Goal: Transaction & Acquisition: Purchase product/service

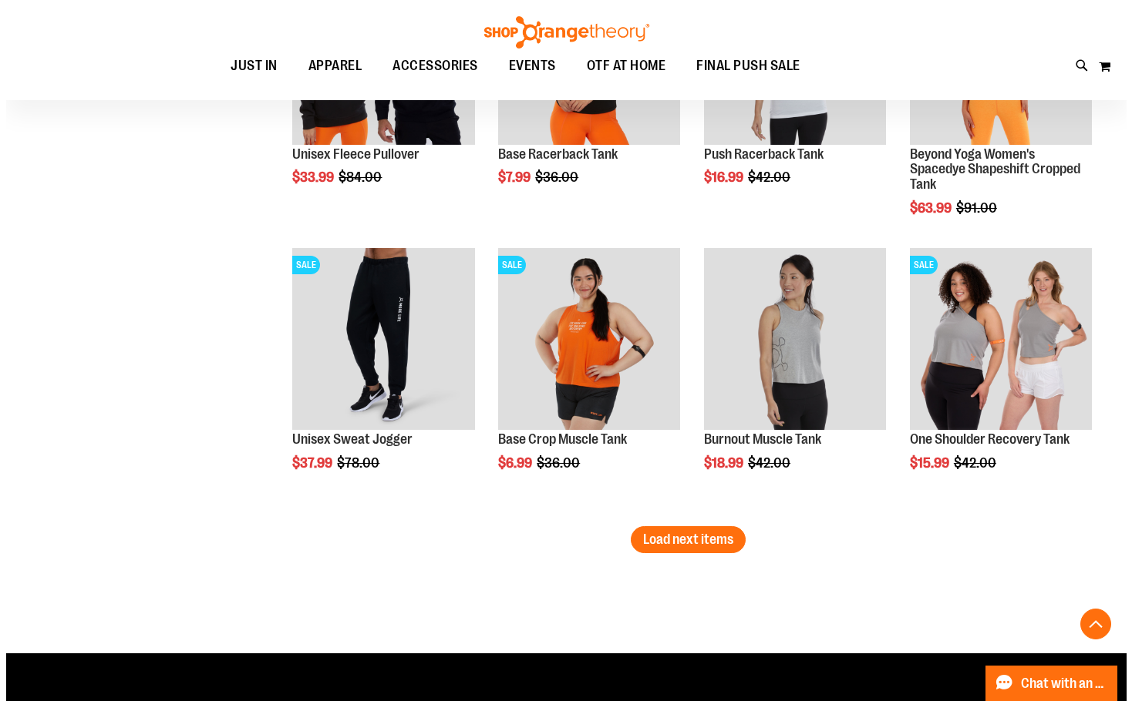
scroll to position [2379, 0]
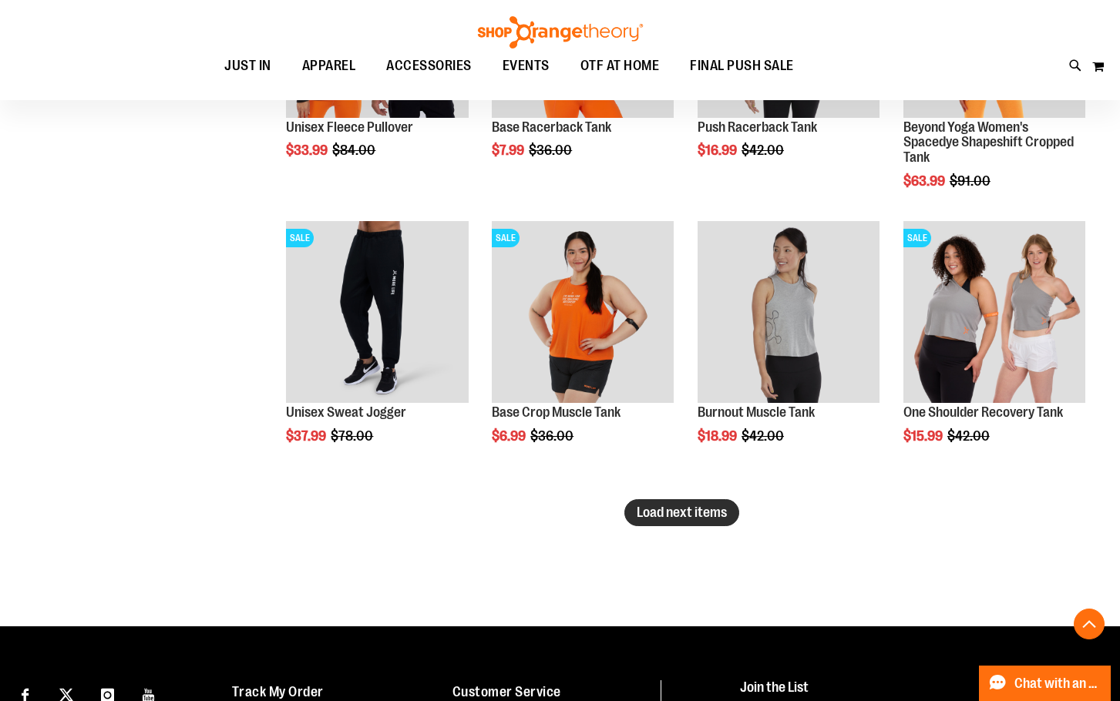
click at [637, 515] on span "Load next items" at bounding box center [682, 512] width 90 height 15
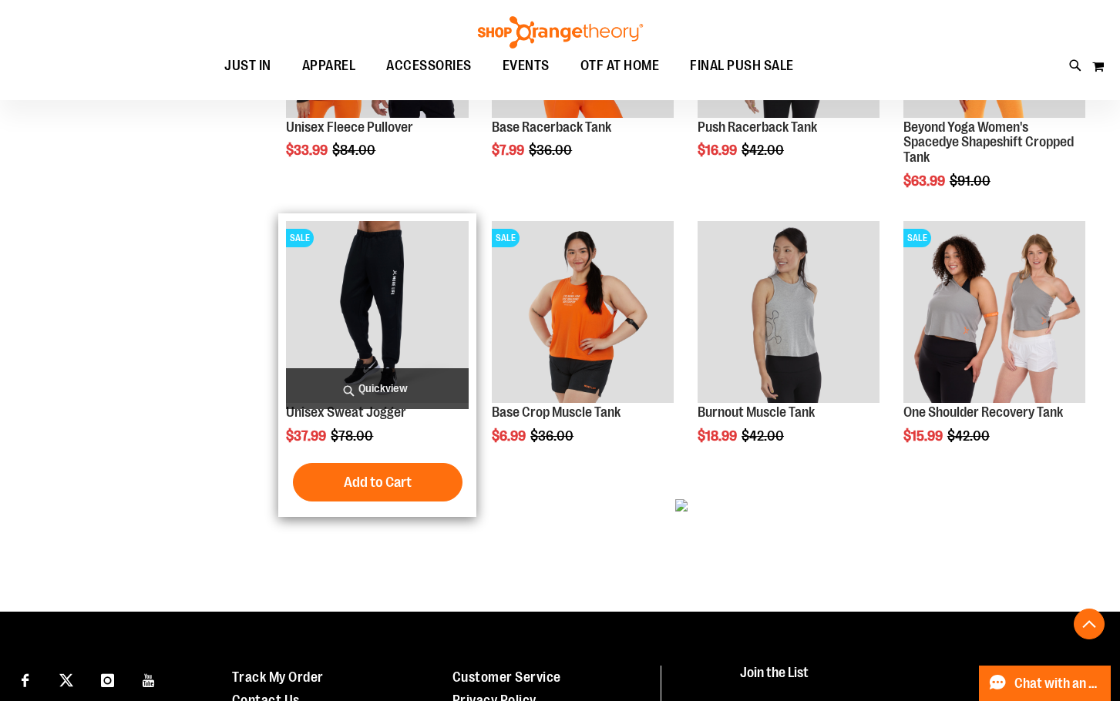
click at [348, 384] on span "Quickview" at bounding box center [377, 388] width 182 height 41
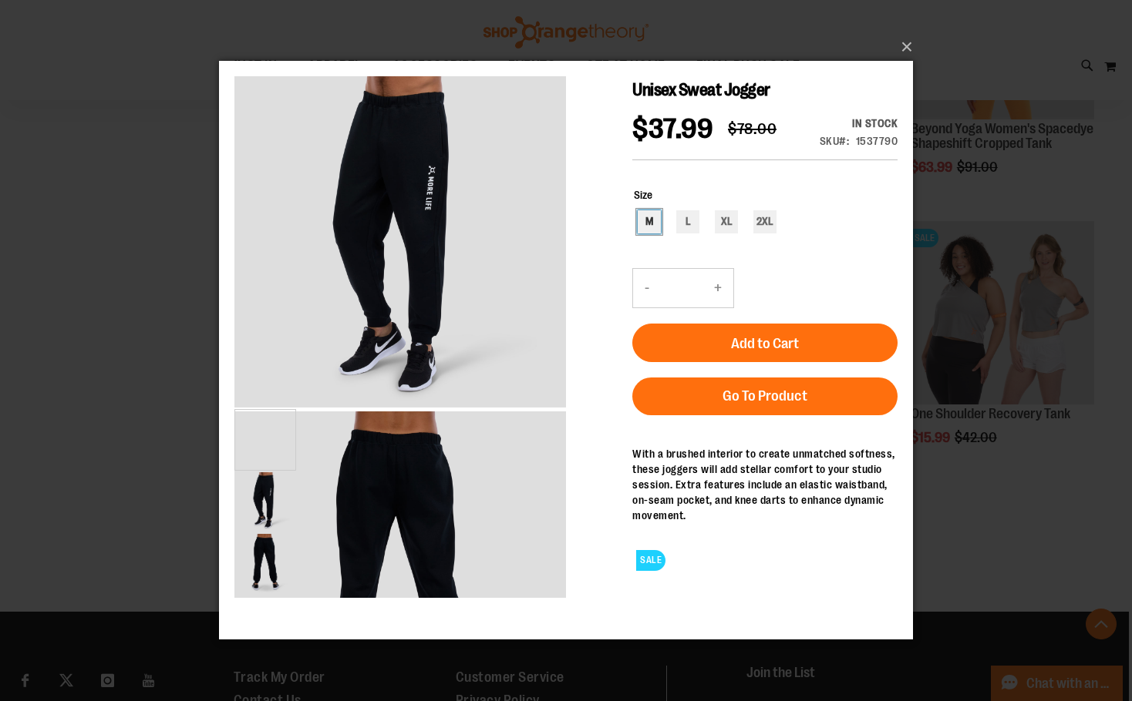
click at [642, 234] on div "M" at bounding box center [648, 221] width 23 height 23
type input "***"
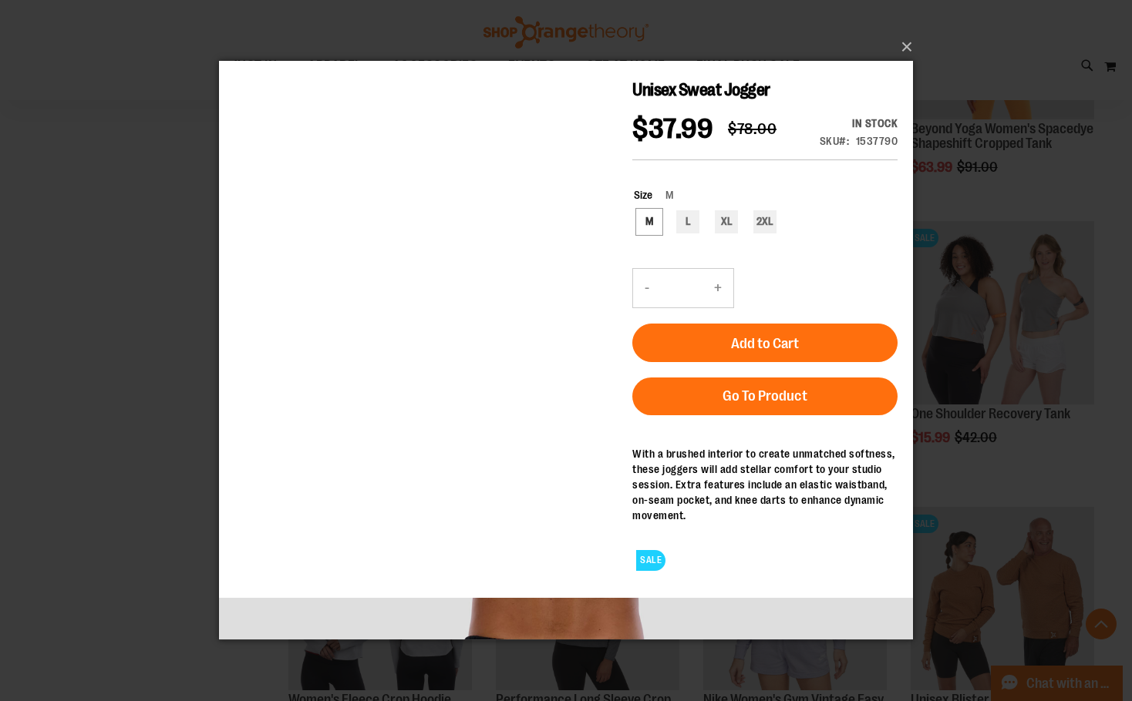
click at [252, 598] on div "Previous" at bounding box center [566, 598] width 694 height 0
click at [899, 49] on button "×" at bounding box center [571, 47] width 694 height 34
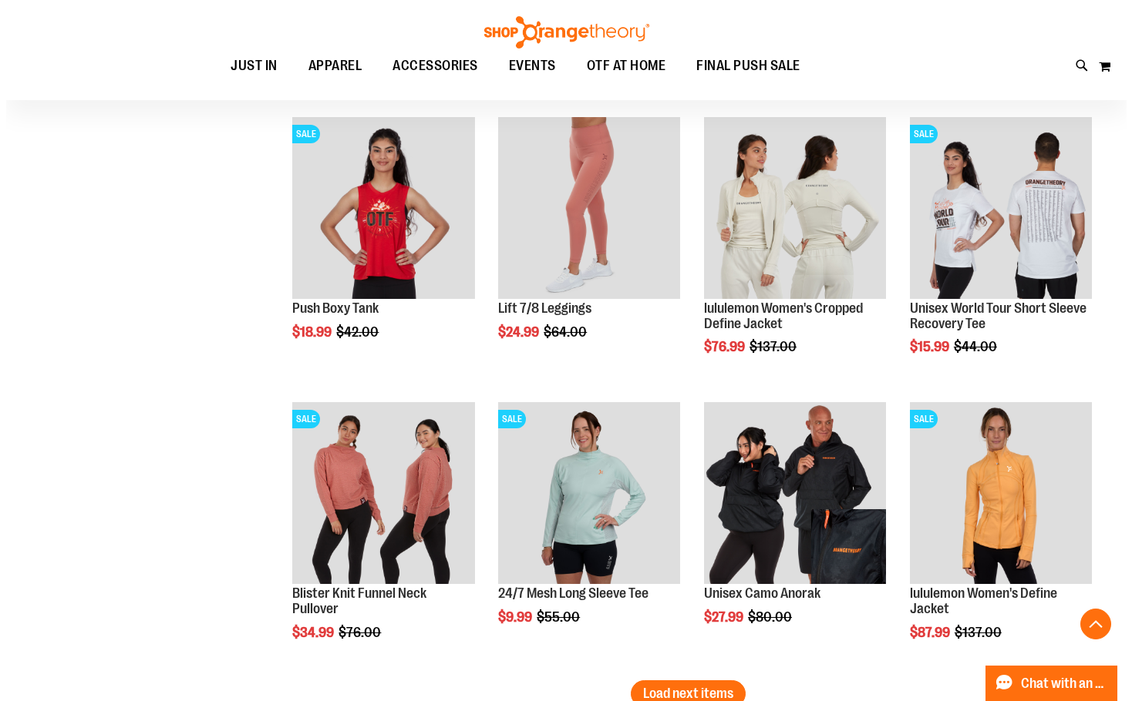
scroll to position [3072, 0]
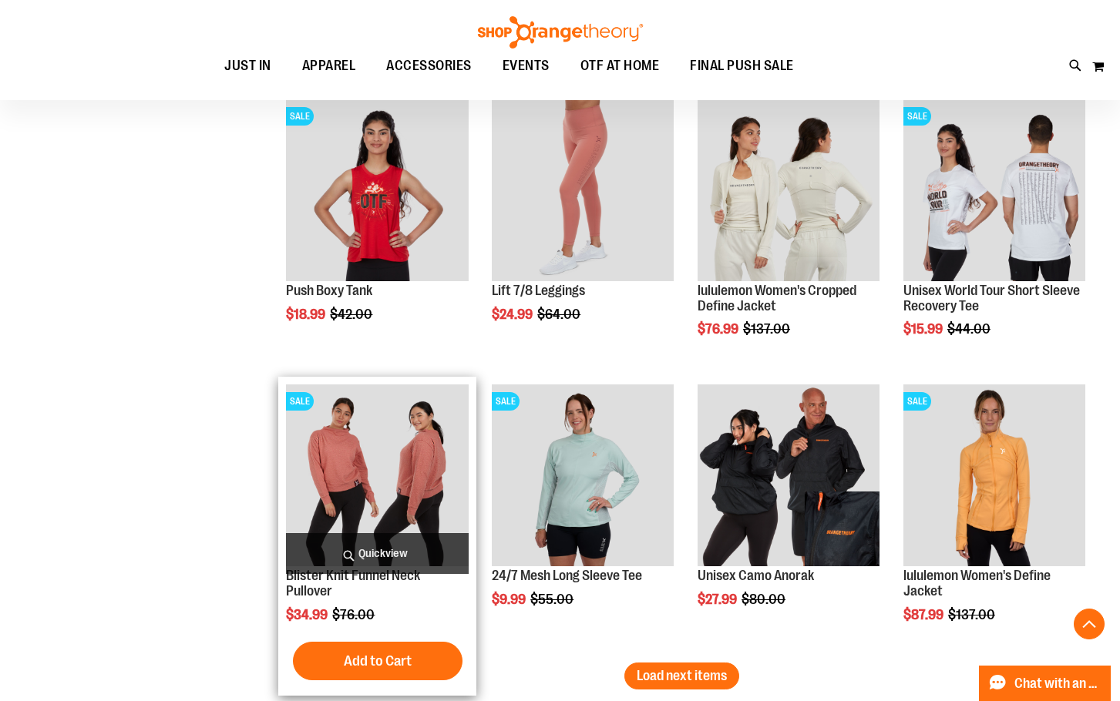
click at [355, 549] on span "Quickview" at bounding box center [377, 553] width 182 height 41
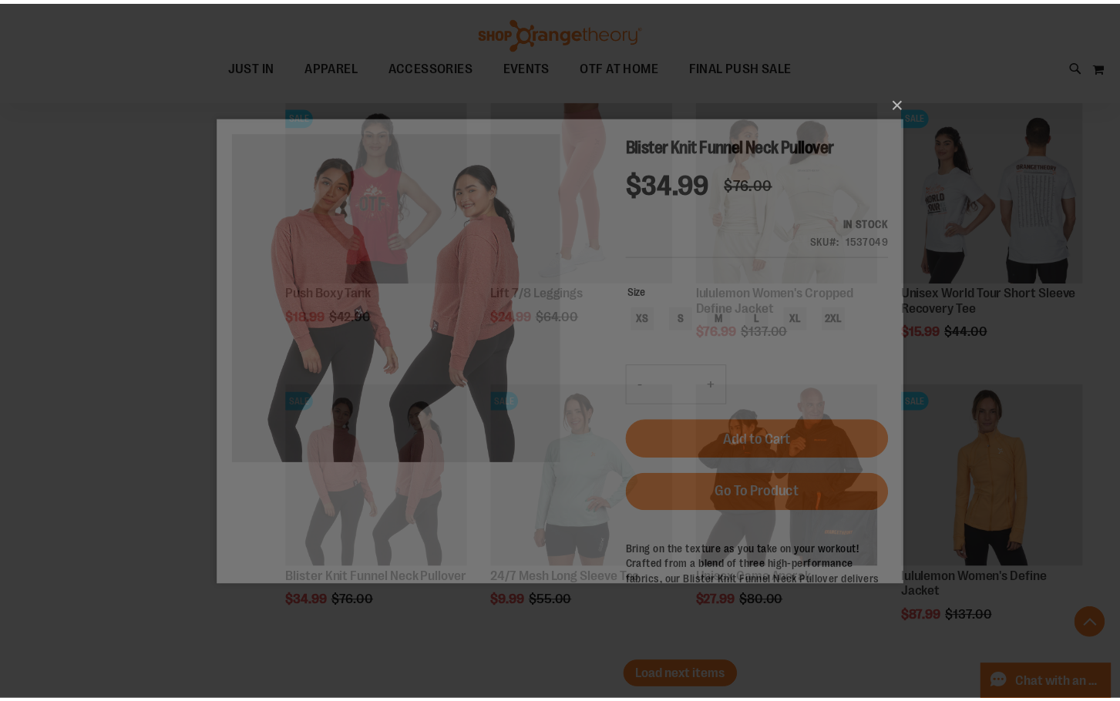
scroll to position [0, 0]
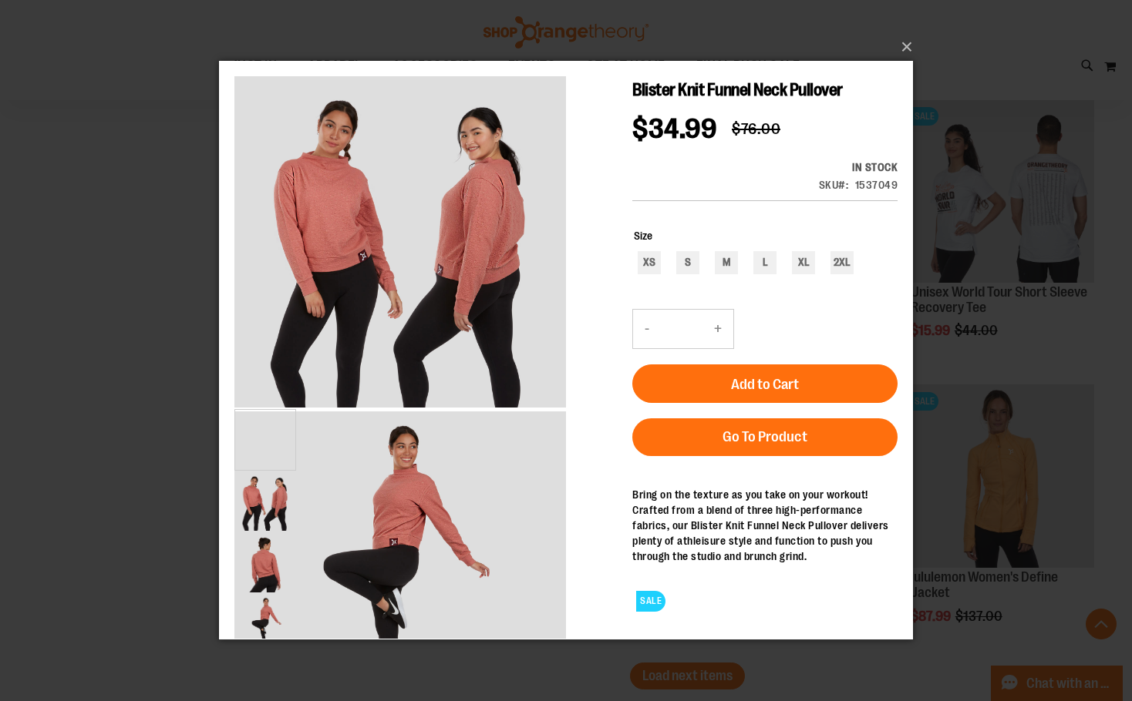
click at [903, 46] on button "×" at bounding box center [571, 47] width 694 height 34
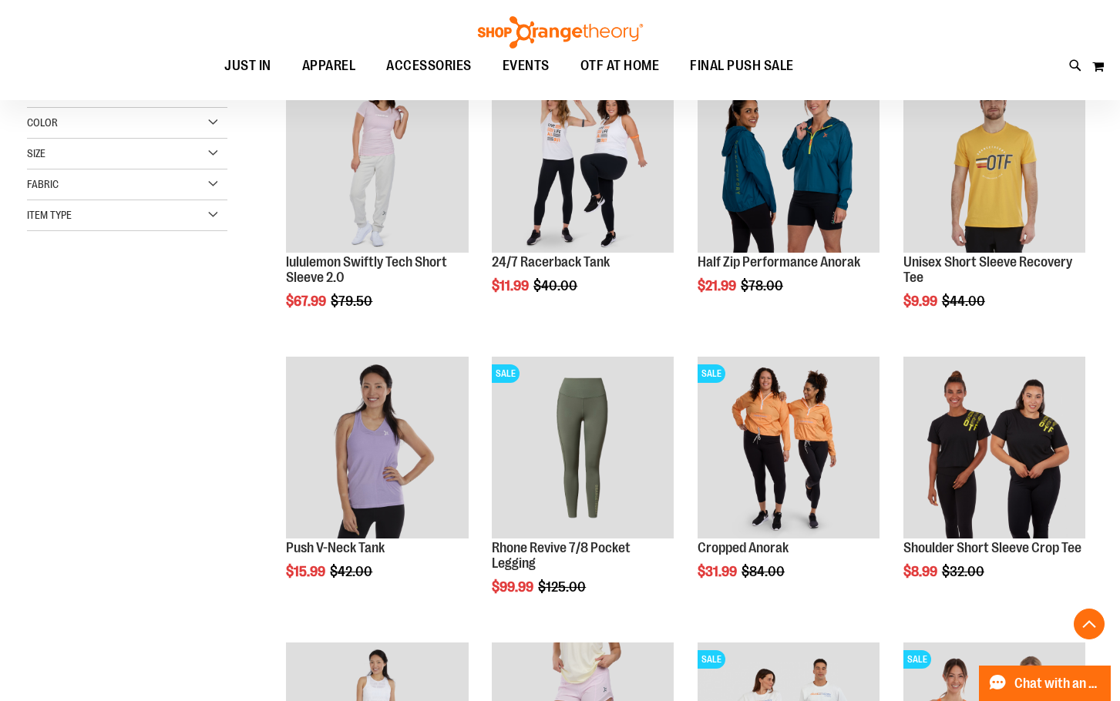
scroll to position [206, 0]
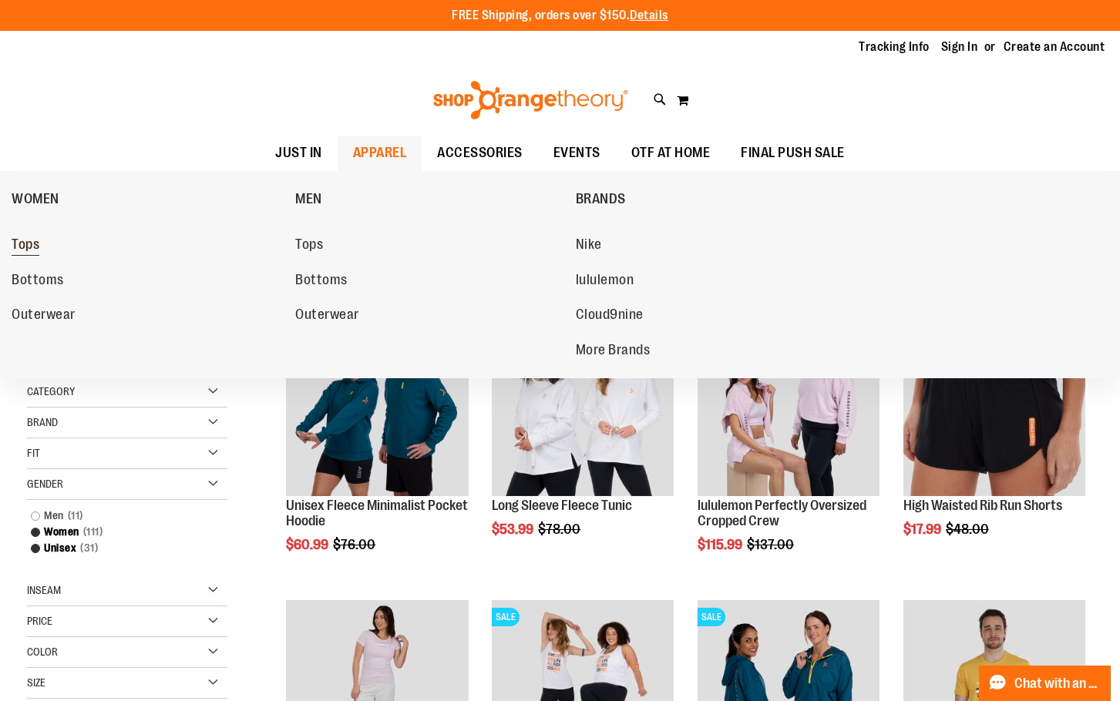
click at [30, 247] on span "Tops" at bounding box center [26, 246] width 28 height 19
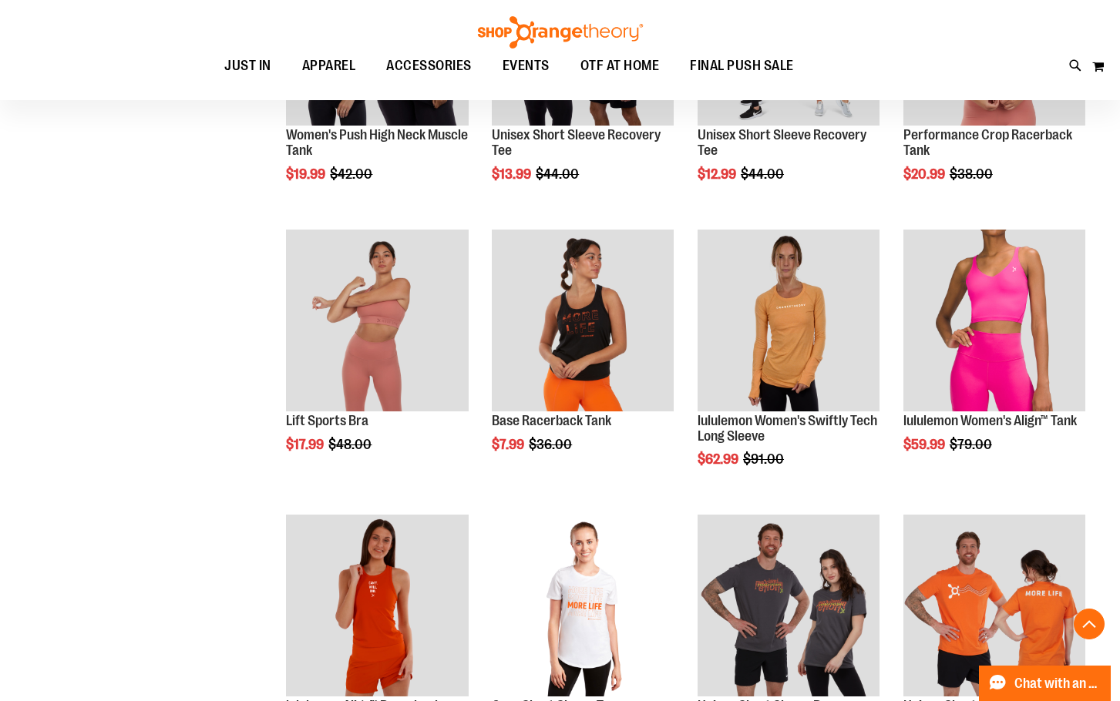
scroll to position [1001, 0]
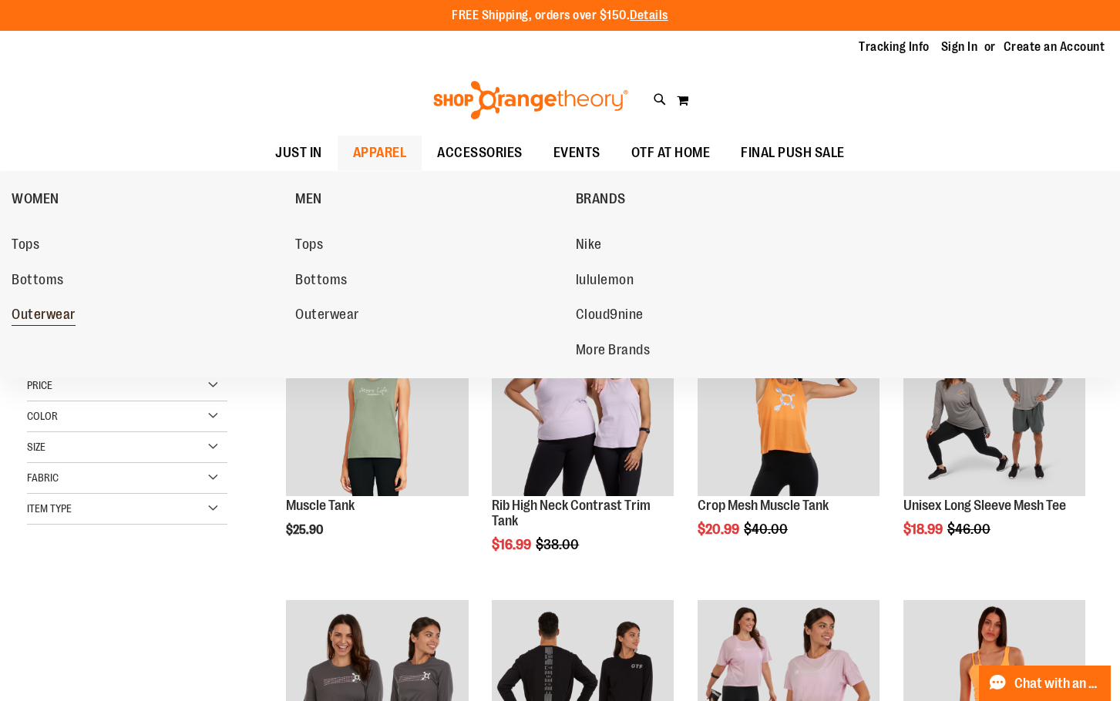
click at [44, 306] on link "Outerwear" at bounding box center [146, 315] width 268 height 28
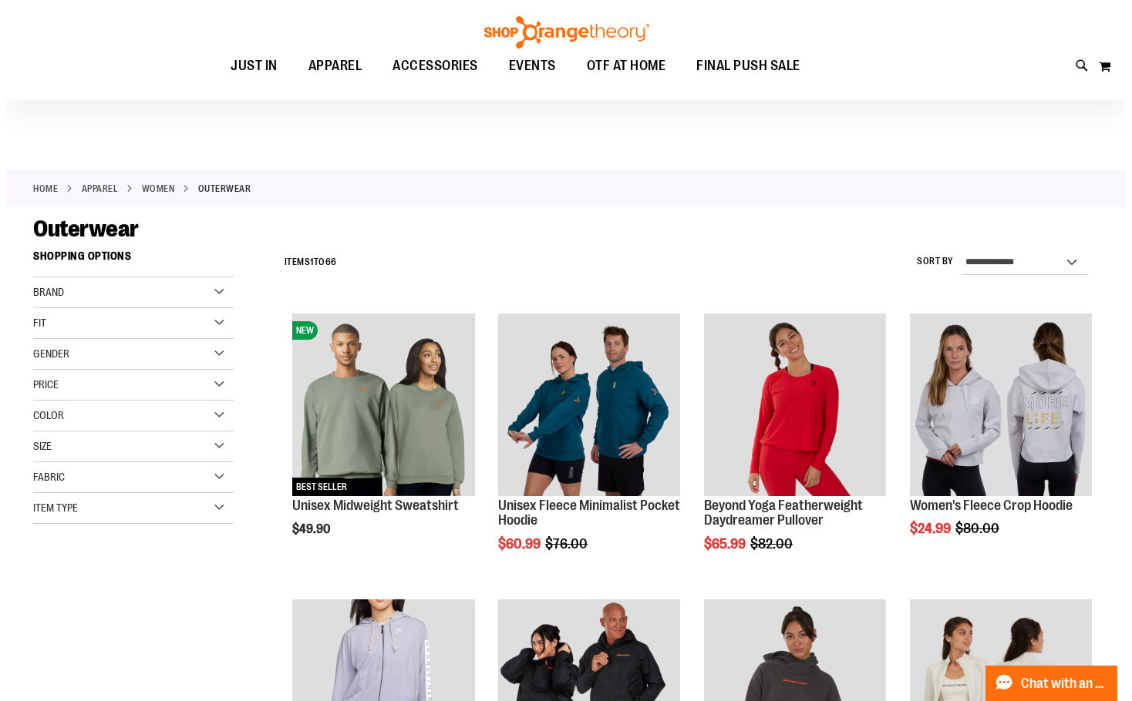
scroll to position [76, 0]
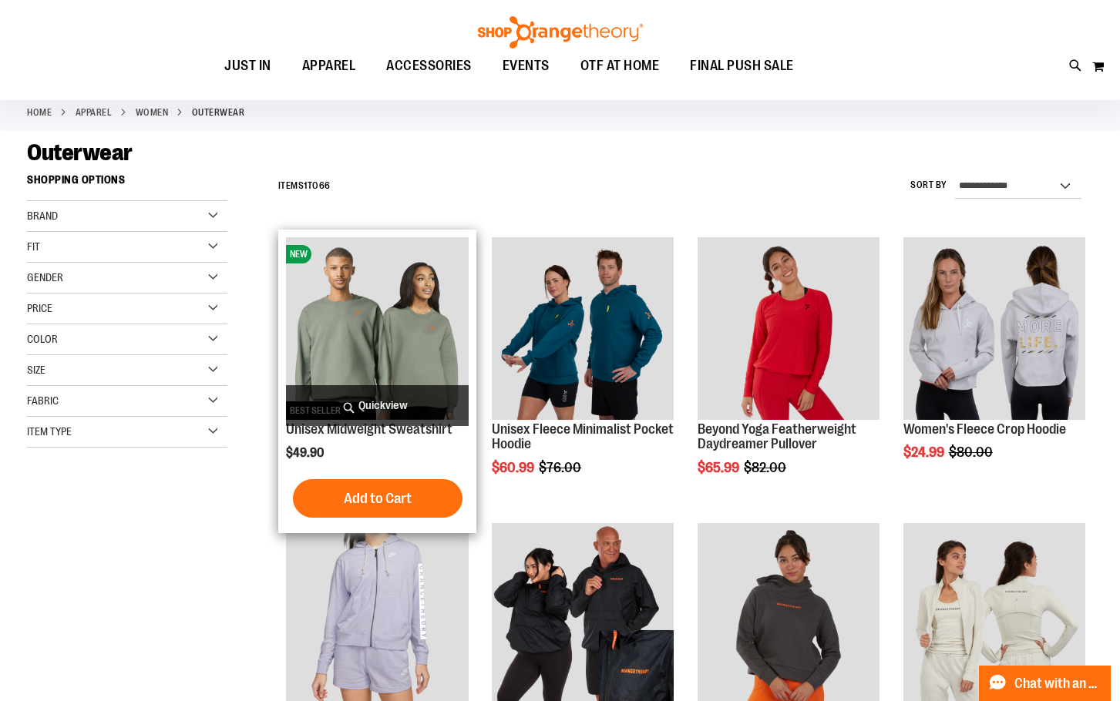
click at [384, 403] on span "Quickview" at bounding box center [377, 405] width 182 height 41
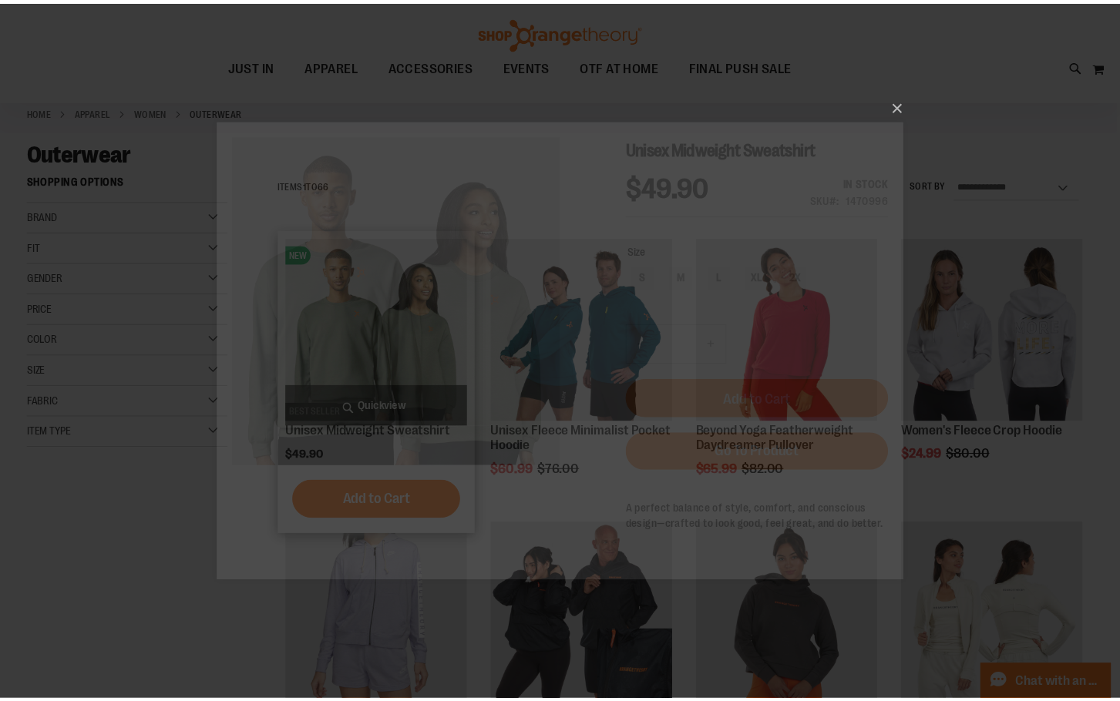
scroll to position [0, 0]
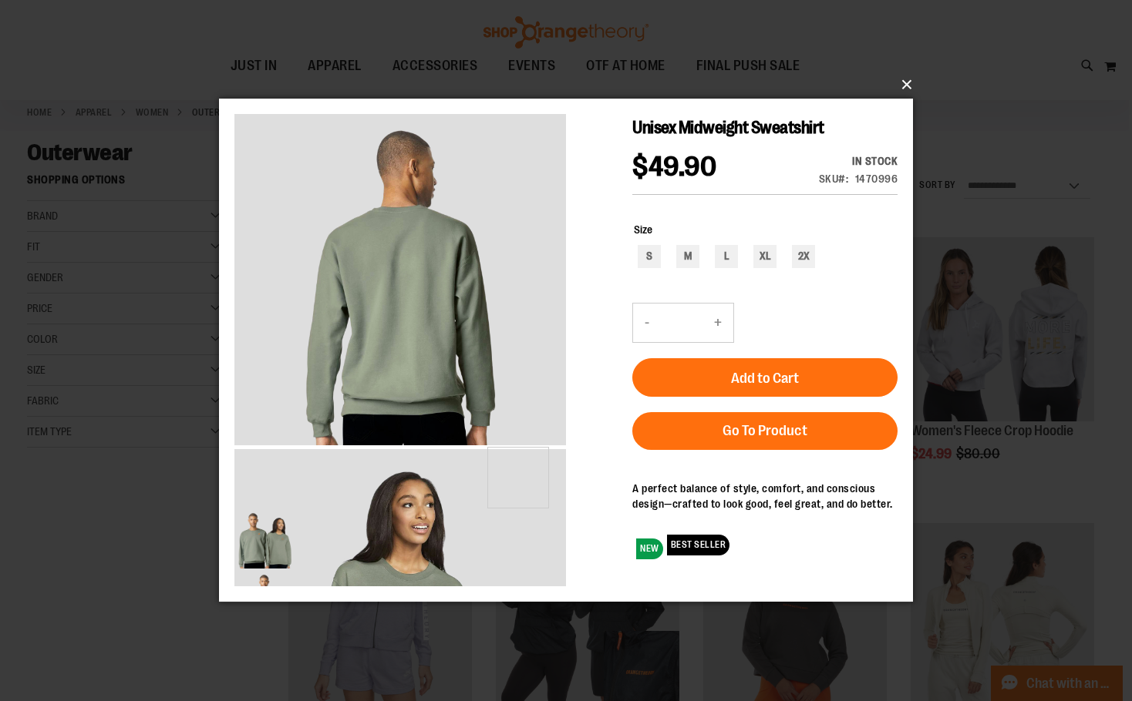
click at [900, 86] on button "×" at bounding box center [571, 85] width 694 height 34
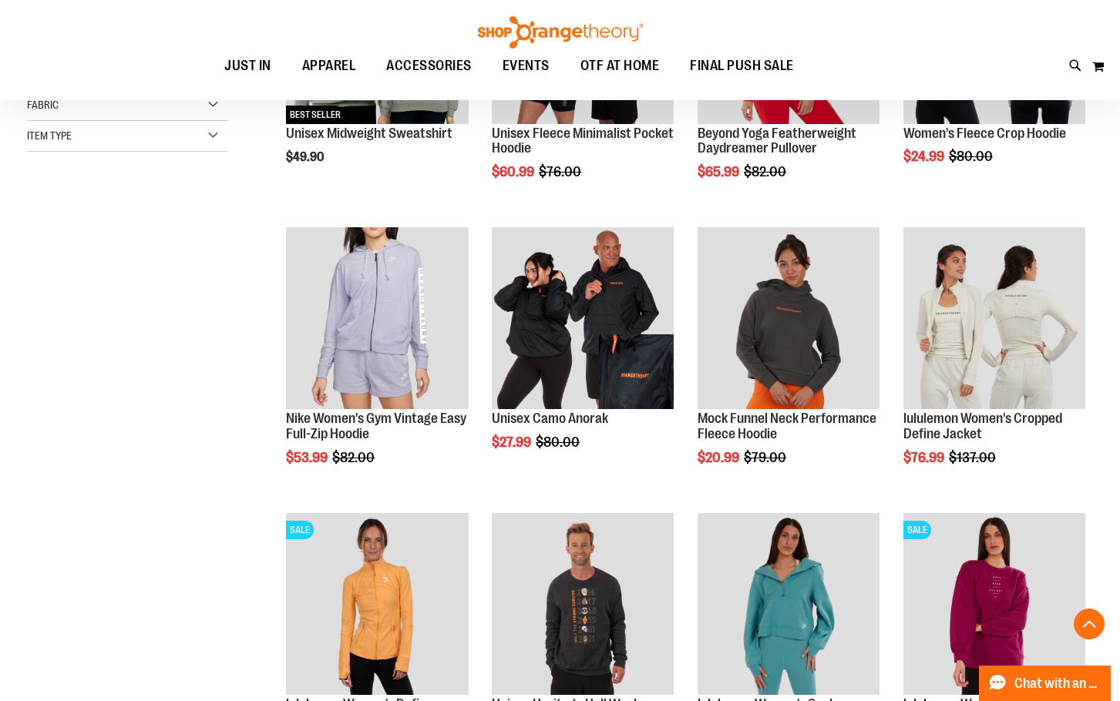
scroll to position [385, 0]
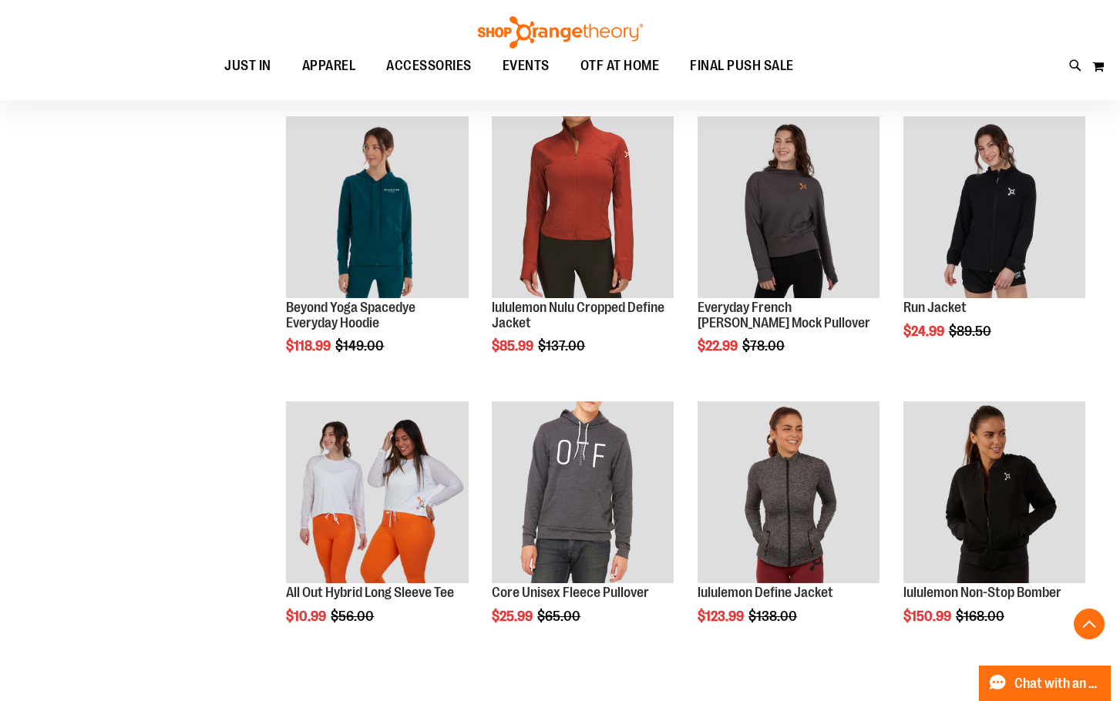
scroll to position [1078, 0]
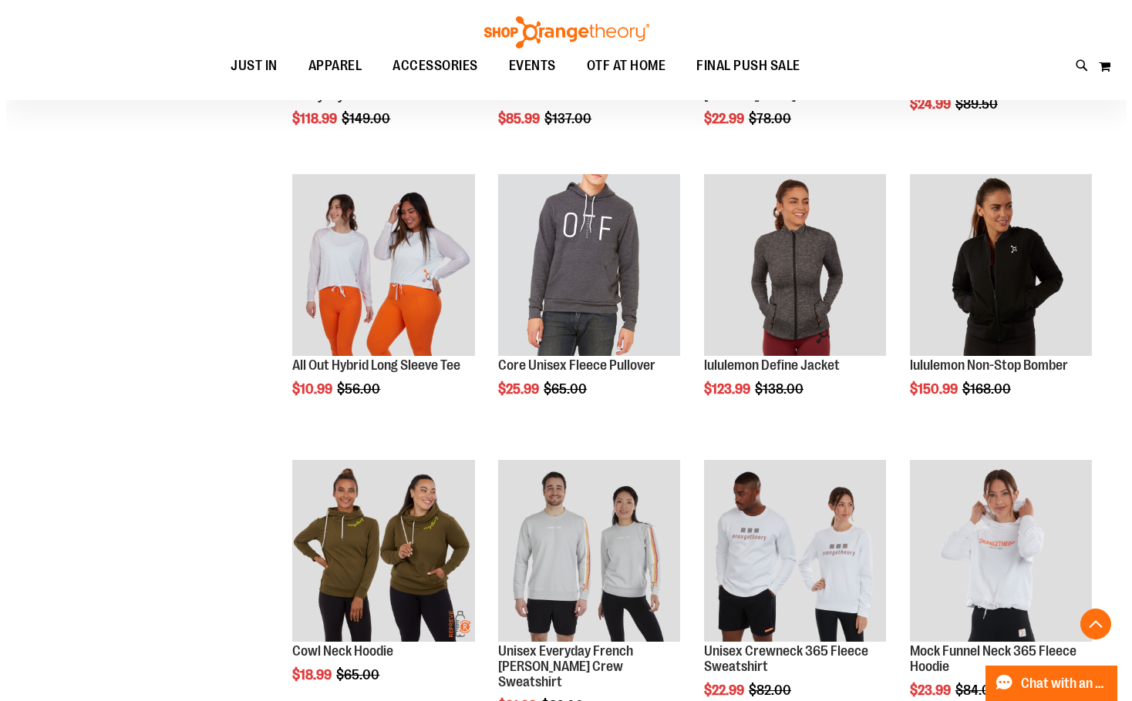
scroll to position [1310, 0]
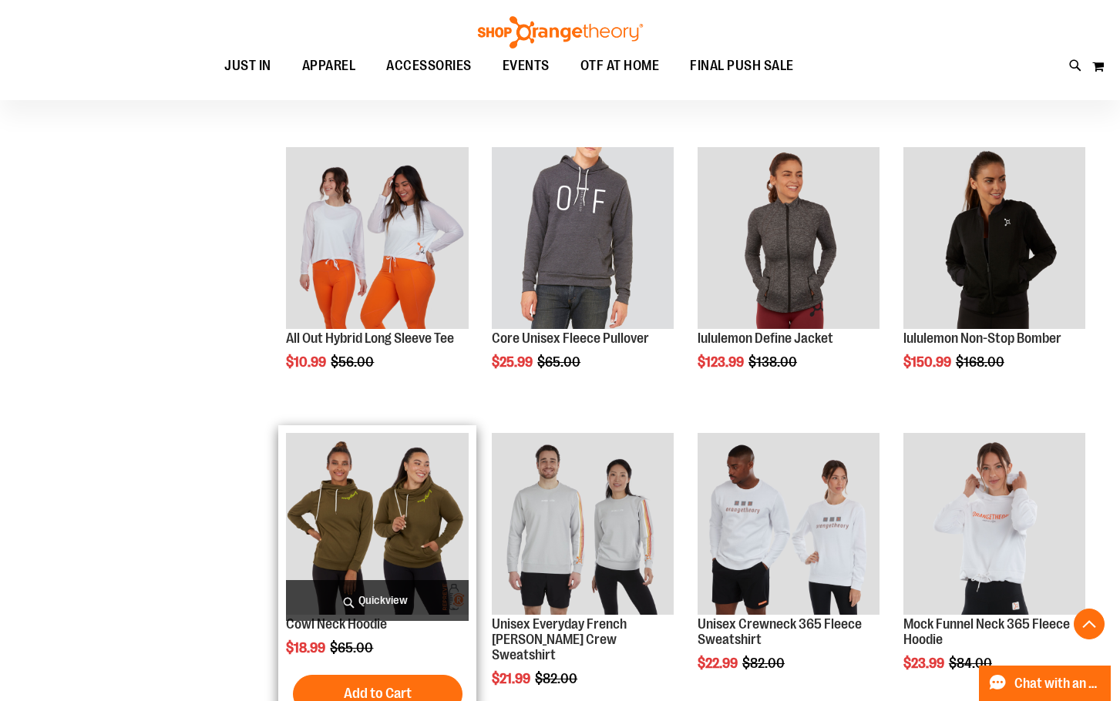
click at [392, 590] on span "Quickview" at bounding box center [377, 600] width 182 height 41
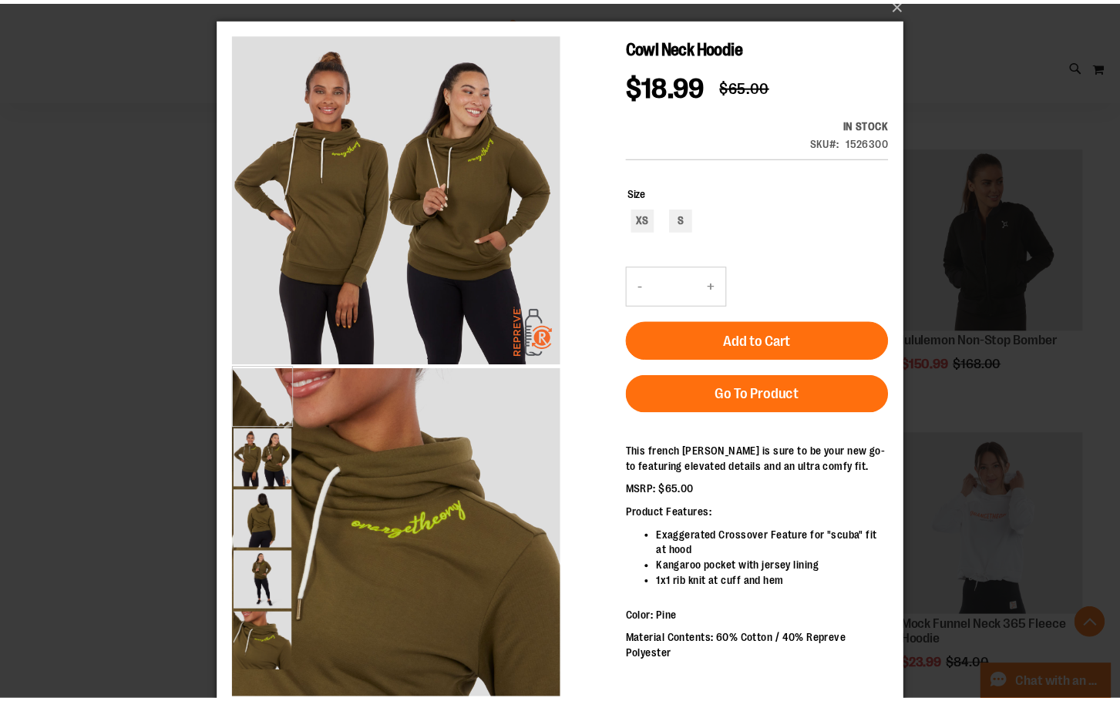
scroll to position [0, 0]
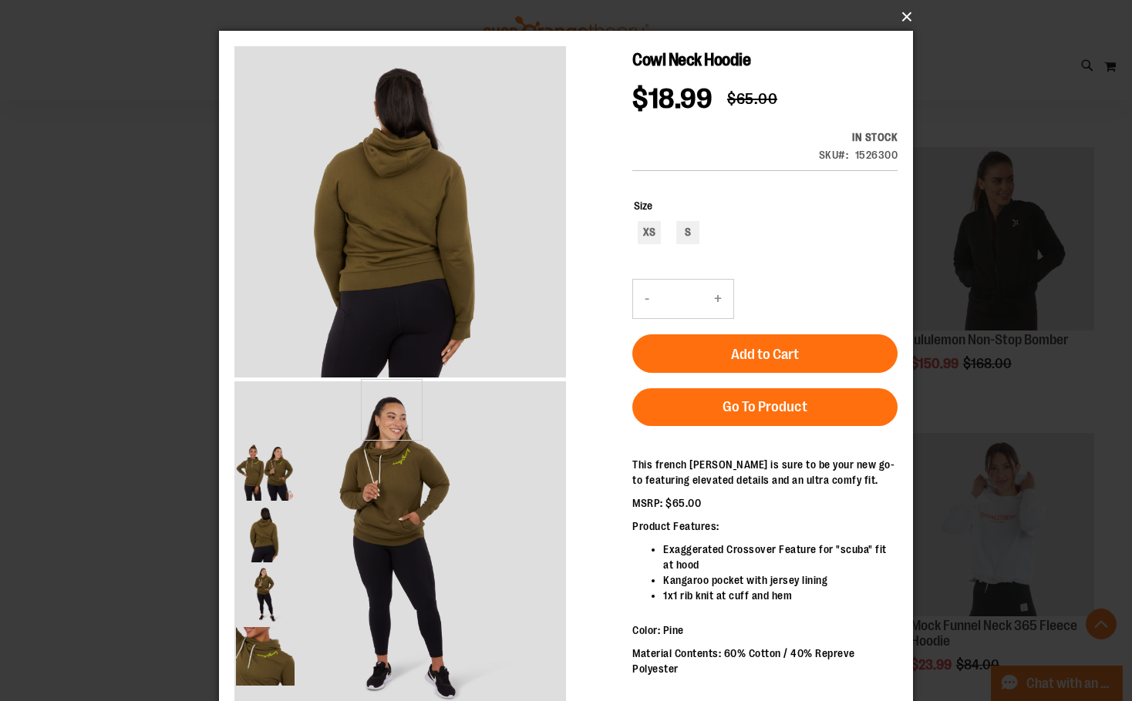
click at [899, 19] on button "×" at bounding box center [571, 17] width 694 height 34
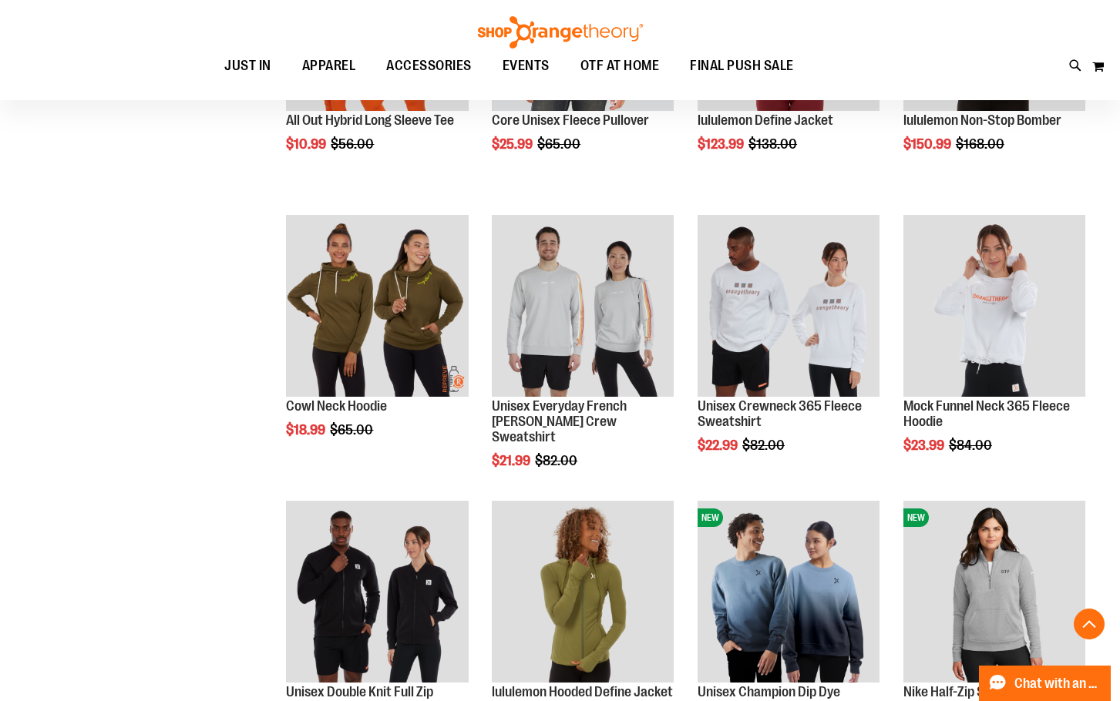
scroll to position [1310, 0]
